Goal: Task Accomplishment & Management: Use online tool/utility

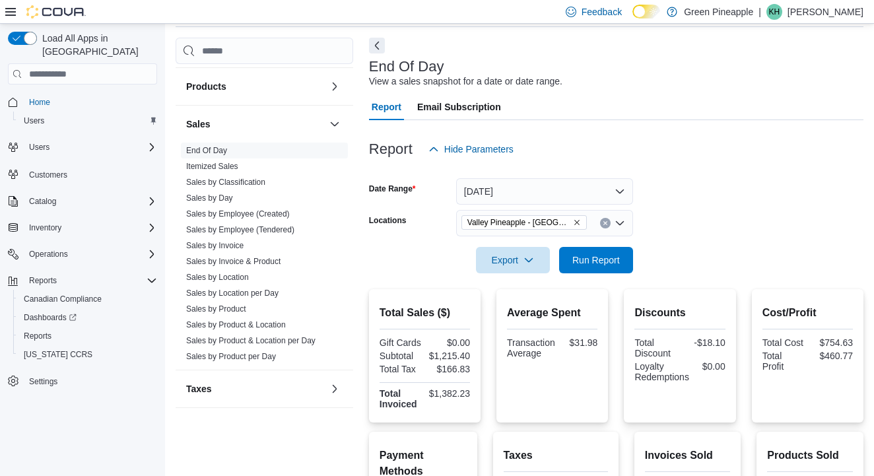
scroll to position [18, 0]
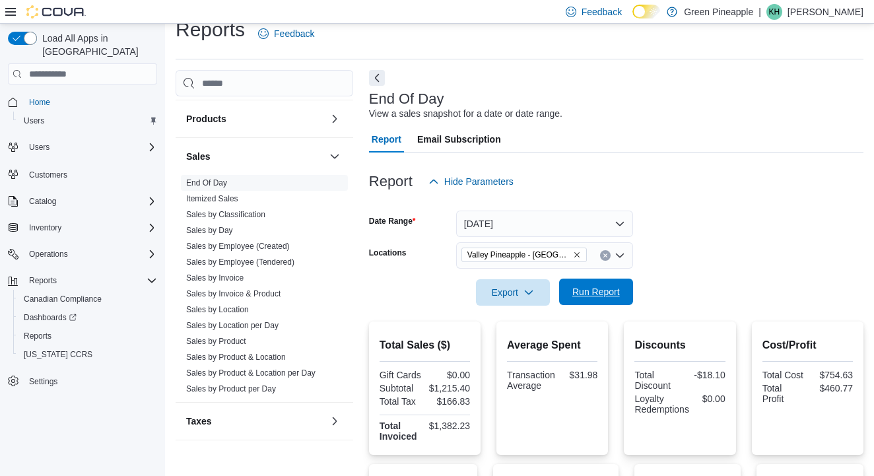
click at [597, 291] on span "Run Report" at bounding box center [597, 291] width 48 height 13
click at [577, 253] on icon "Remove Valley Pineapple - Fruitvale from selection in this group" at bounding box center [577, 255] width 8 height 8
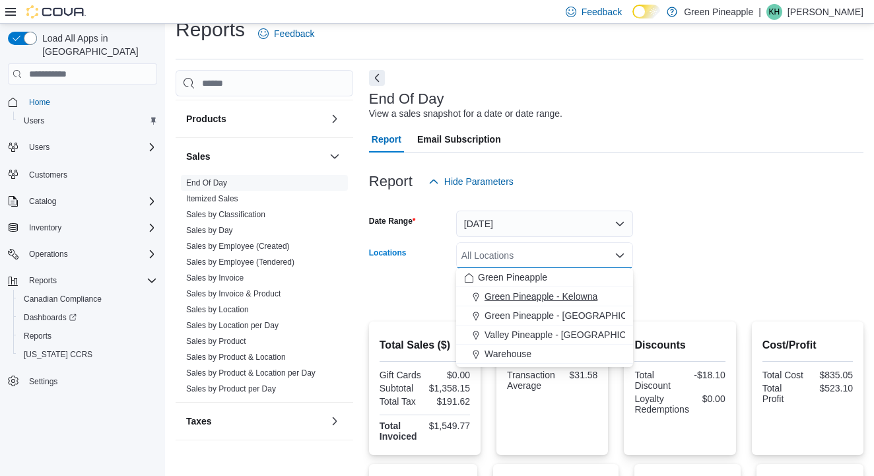
click at [575, 299] on span "Green Pineapple - Kelowna" at bounding box center [541, 296] width 113 height 13
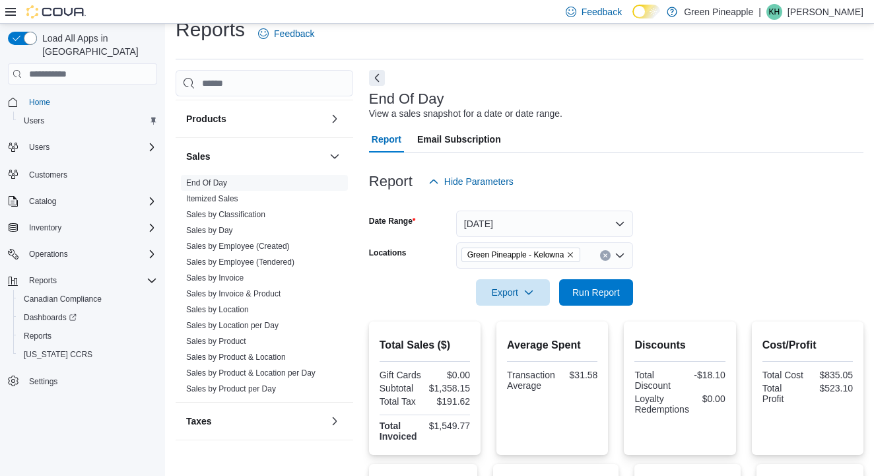
click at [678, 256] on form "Date Range [DATE] Locations [GEOGRAPHIC_DATA] - [GEOGRAPHIC_DATA] Export Run Re…" at bounding box center [616, 250] width 495 height 111
click at [597, 295] on span "Run Report" at bounding box center [597, 291] width 48 height 13
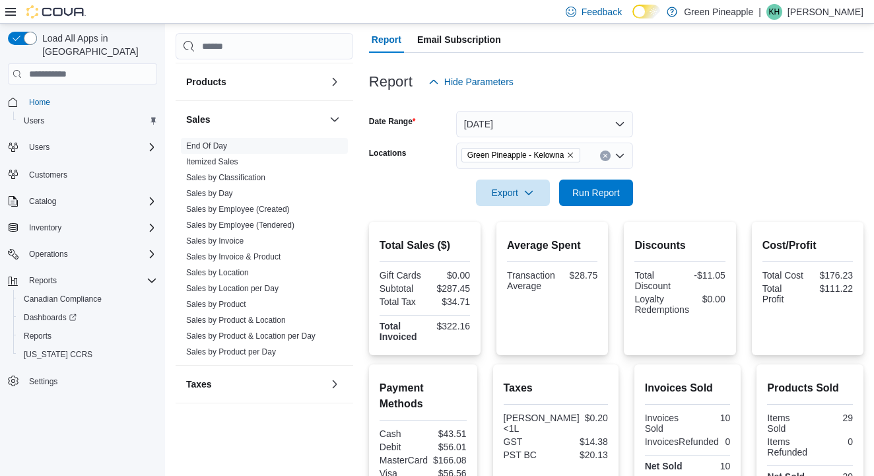
scroll to position [104, 0]
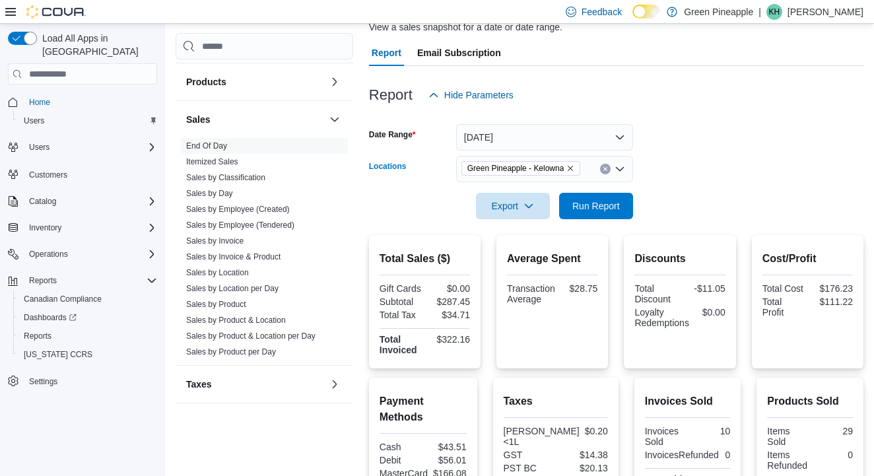
click at [575, 166] on icon "Remove Green Pineapple - Kelowna from selection in this group" at bounding box center [571, 168] width 8 height 8
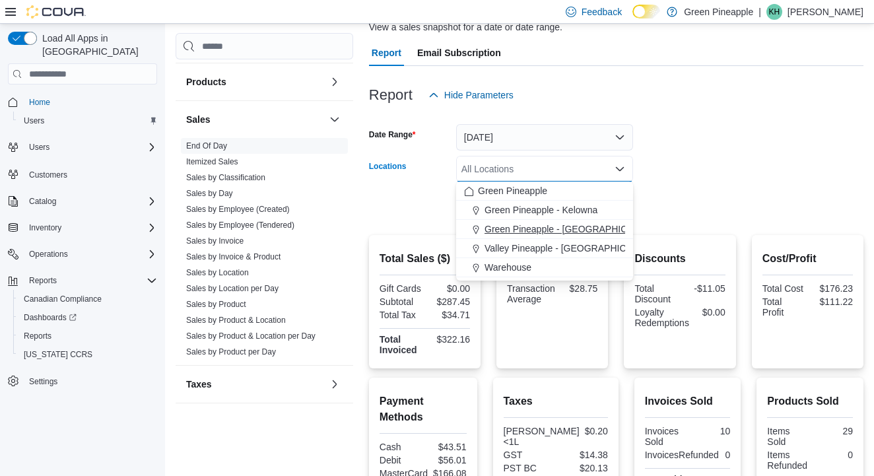
click at [575, 231] on span "Green Pineapple - [GEOGRAPHIC_DATA]" at bounding box center [572, 229] width 174 height 13
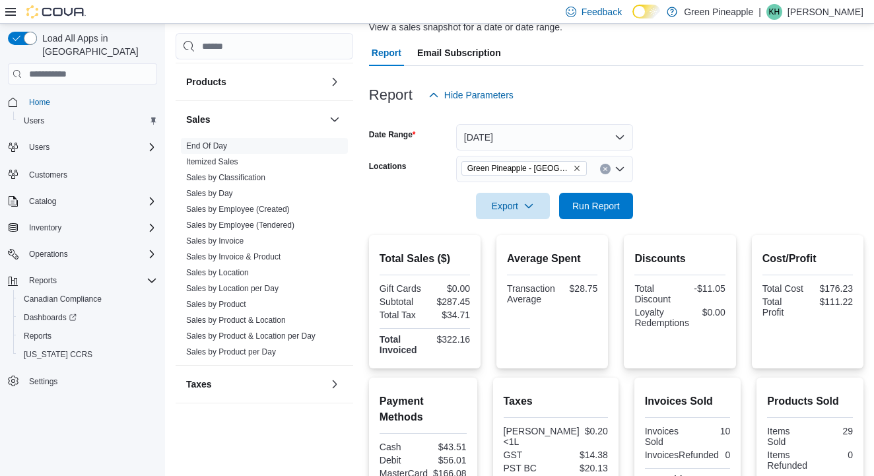
click at [691, 171] on form "Date Range [DATE] Locations Green Pineapple - [GEOGRAPHIC_DATA] Export Run Repo…" at bounding box center [616, 163] width 495 height 111
click at [600, 203] on span "Run Report" at bounding box center [597, 205] width 48 height 13
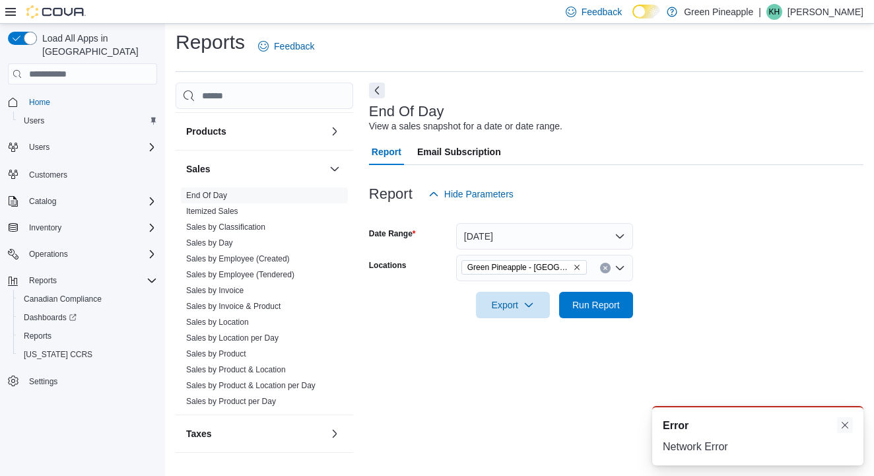
scroll to position [2, 0]
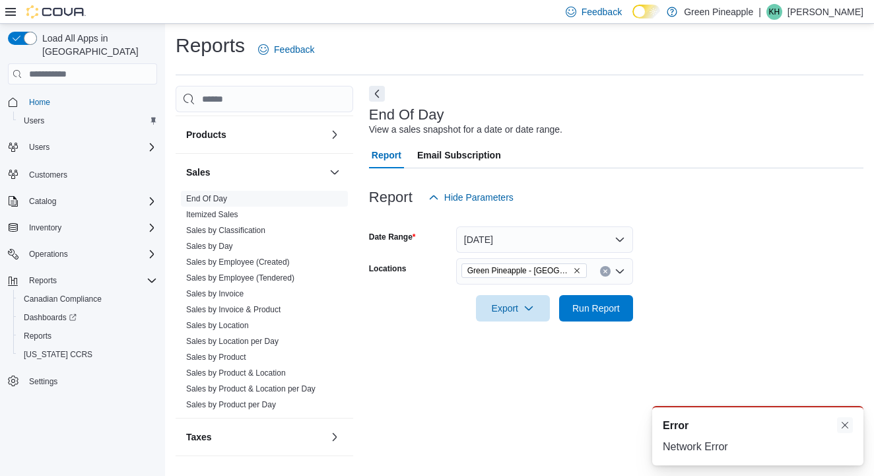
click at [839, 421] on button "Dismiss toast" at bounding box center [845, 425] width 16 height 16
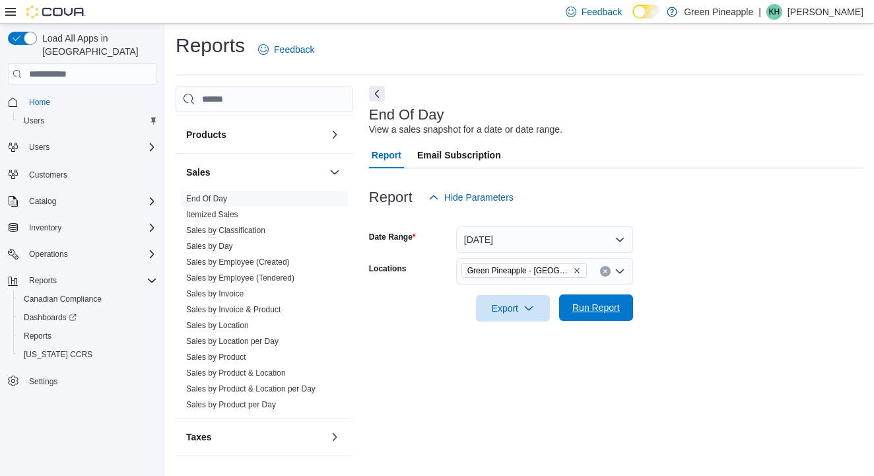
click at [592, 298] on span "Run Report" at bounding box center [596, 308] width 58 height 26
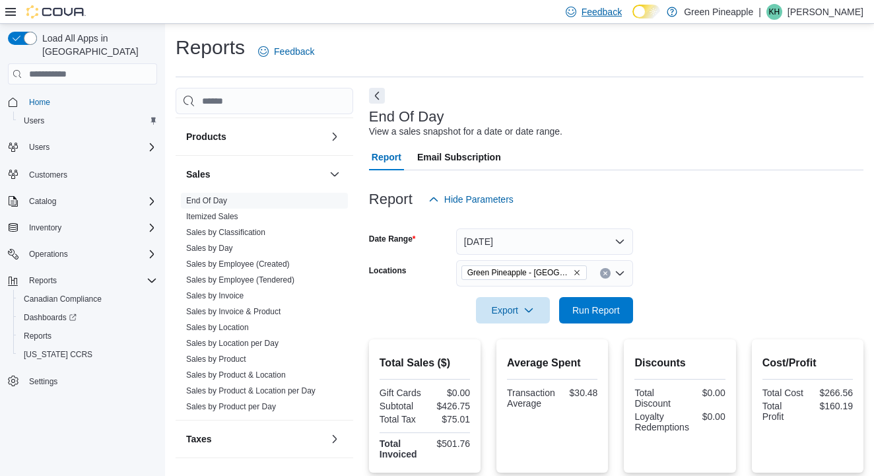
scroll to position [0, 0]
